Goal: Task Accomplishment & Management: Manage account settings

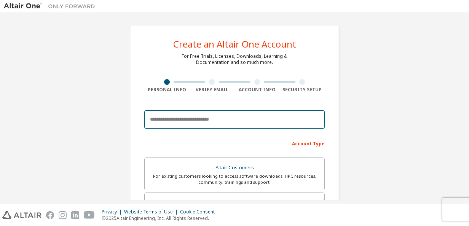
click at [156, 124] on input "email" at bounding box center [234, 119] width 181 height 18
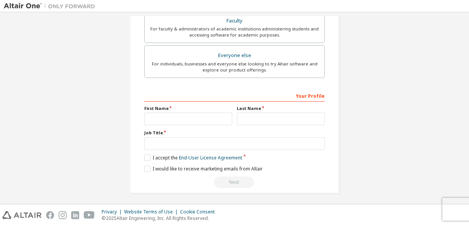
scroll to position [13, 0]
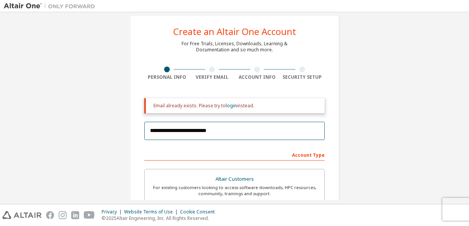
type input "**********"
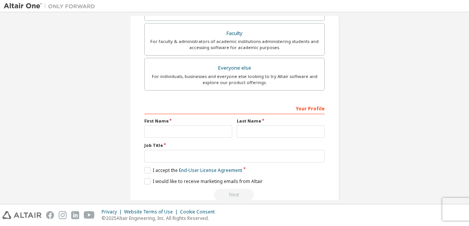
scroll to position [241, 0]
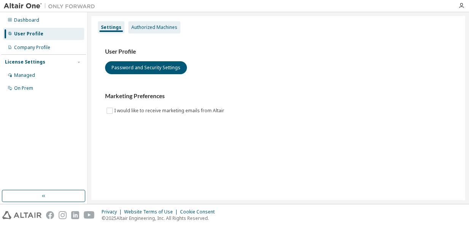
click at [165, 29] on div "Authorized Machines" at bounding box center [154, 27] width 46 height 6
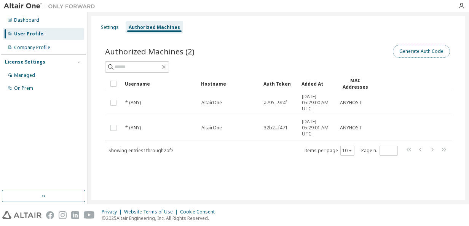
click at [406, 53] on button "Generate Auth Code" at bounding box center [421, 51] width 57 height 13
